Goal: Find specific page/section: Find specific page/section

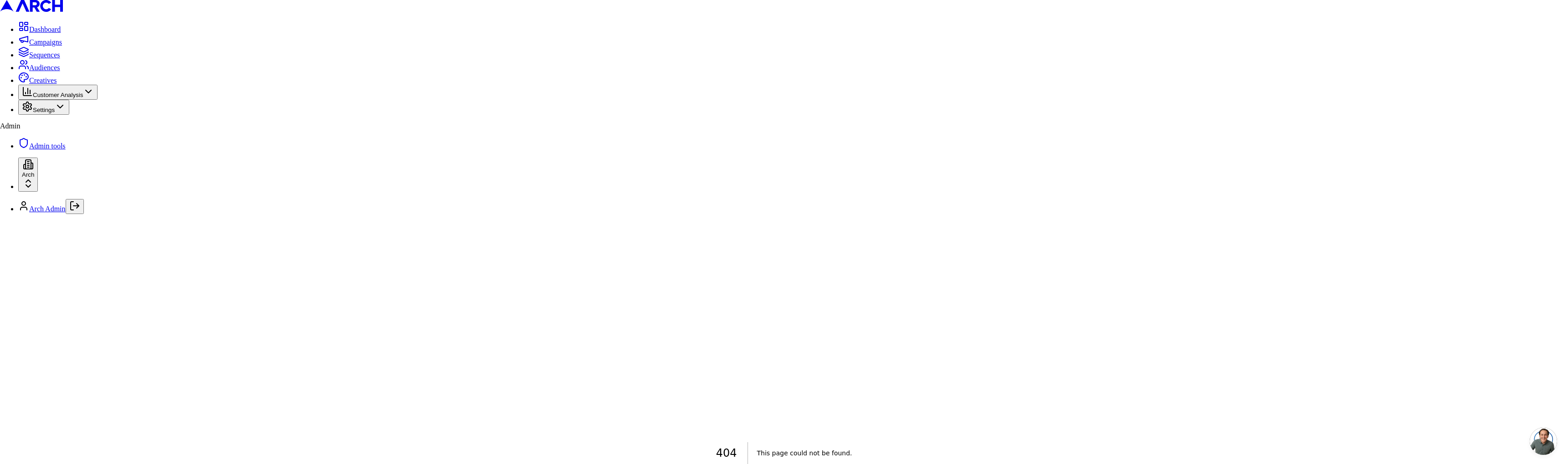
click at [96, 440] on html "Dashboard Campaigns Sequences Audiences Creatives Customer Analysis Settings Ad…" at bounding box center [784, 346] width 1568 height 693
click at [153, 412] on div "Arch test" at bounding box center [160, 406] width 92 height 13
click at [42, 91] on html "Dashboard Campaigns Sequences Audiences Creatives Customer Analysis Settings Ad…" at bounding box center [784, 365] width 1568 height 732
click at [57, 59] on span "Sequences" at bounding box center [44, 55] width 31 height 8
